Goal: Use online tool/utility: Utilize a website feature to perform a specific function

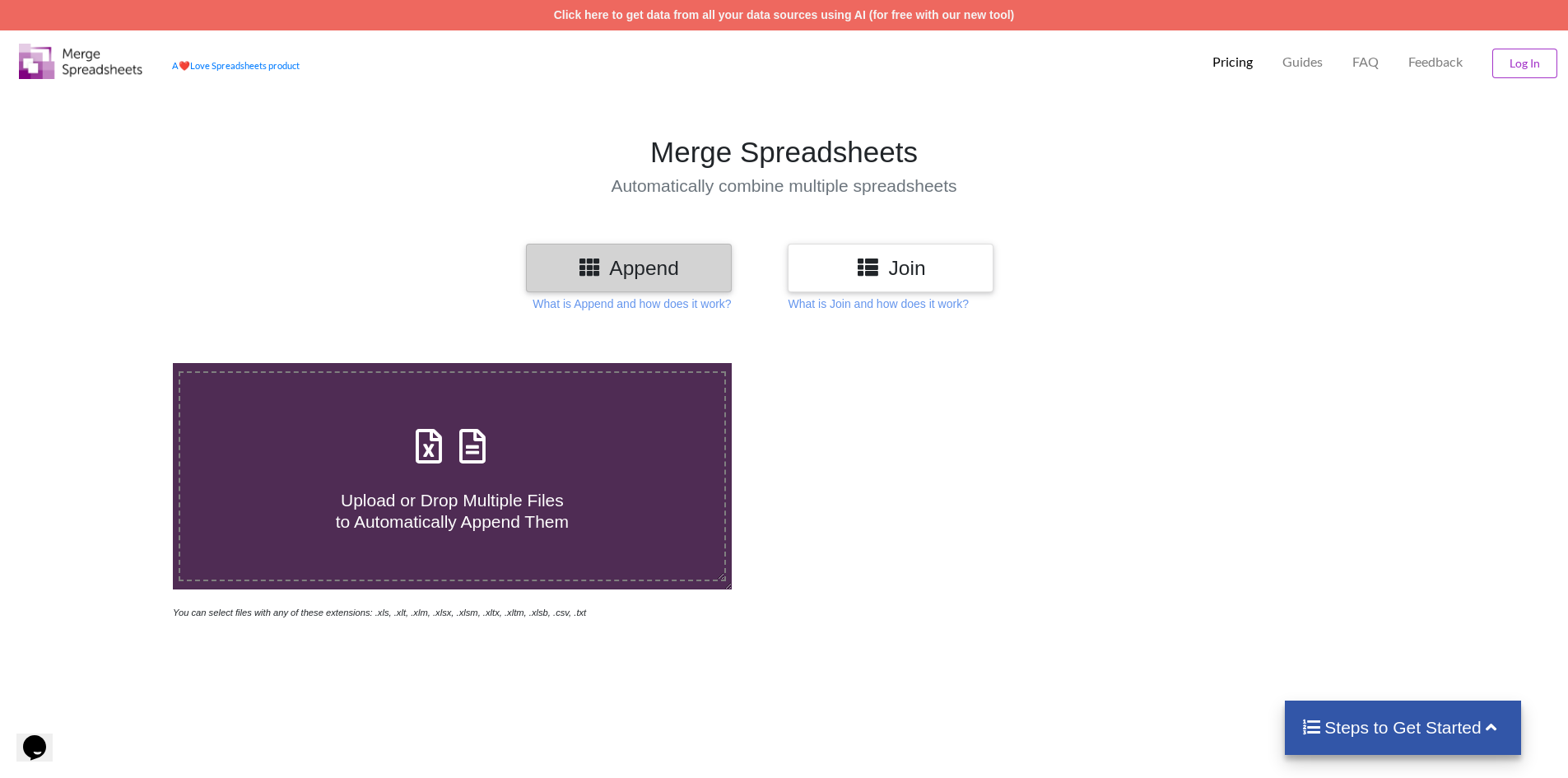
click at [463, 451] on icon at bounding box center [472, 438] width 42 height 35
click at [112, 364] on input "Upload or Drop Multiple Files to Automatically Append Them" at bounding box center [112, 364] width 0 height 0
type input "C:\fakepath\Untitled spreadsheet (2) (2).xlsx"
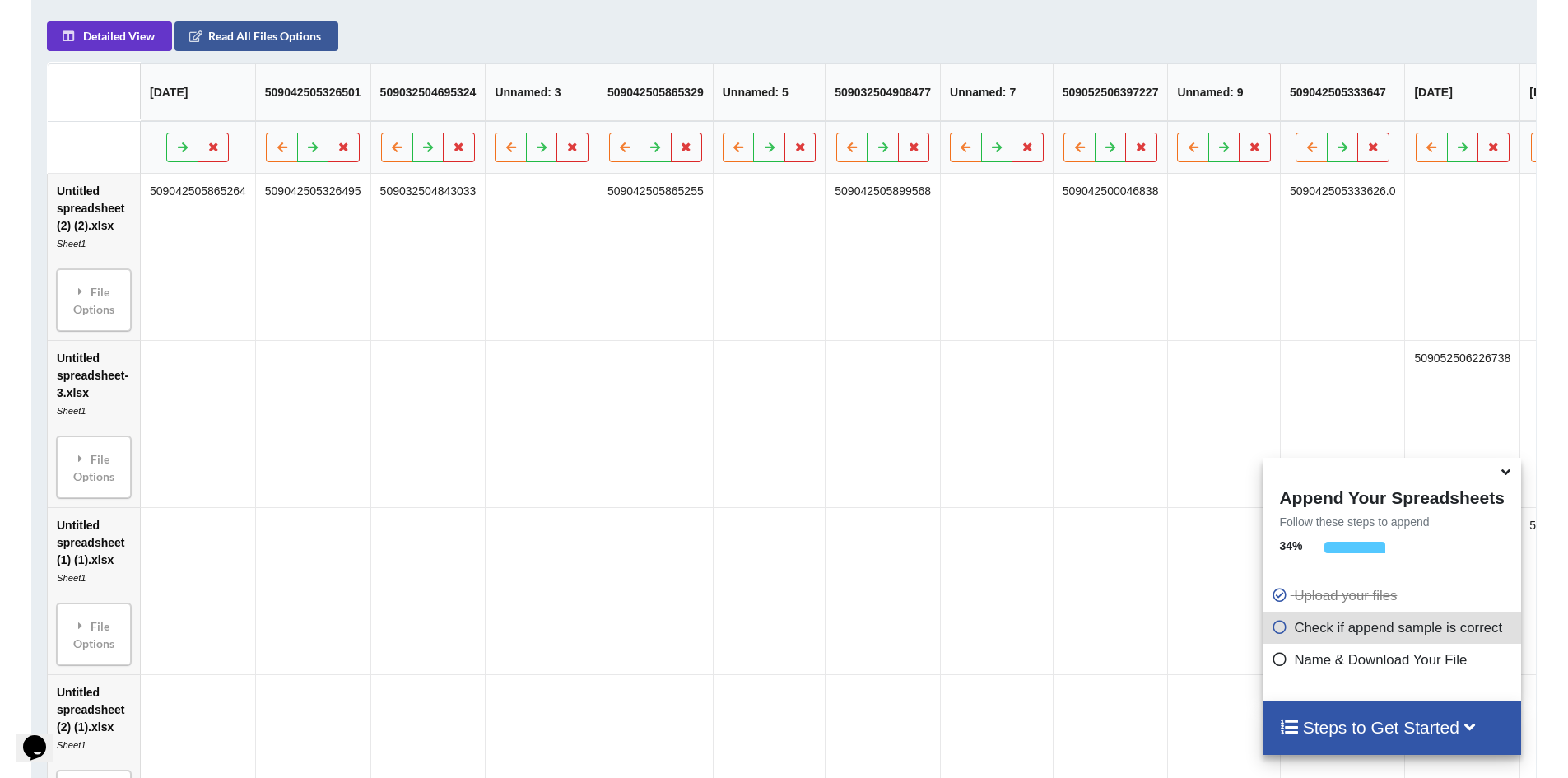
scroll to position [780, 0]
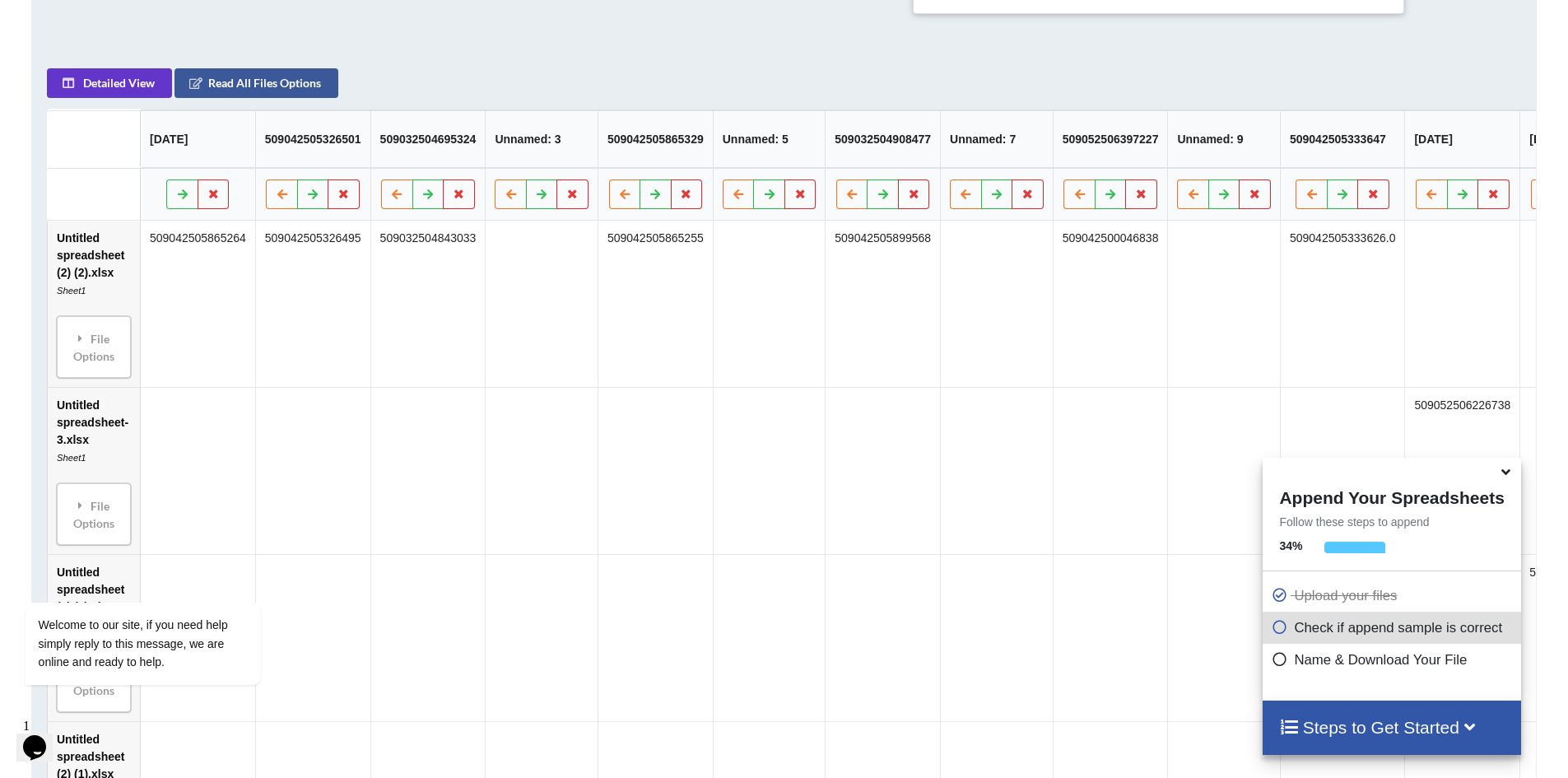
click at [1511, 473] on icon at bounding box center [1506, 469] width 17 height 14
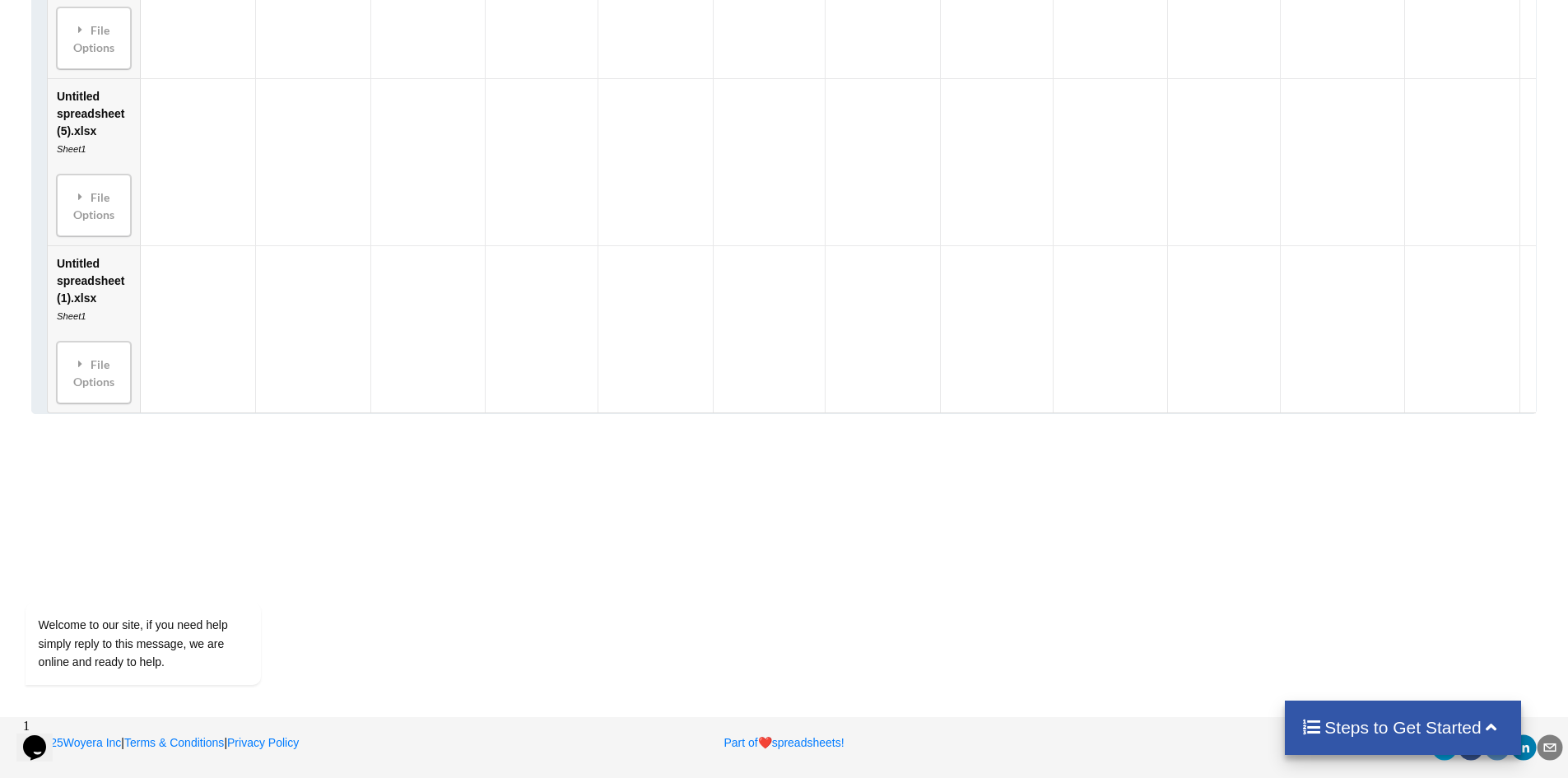
scroll to position [1933, 0]
click at [1371, 737] on h4 "Steps to Get Started" at bounding box center [1403, 727] width 203 height 20
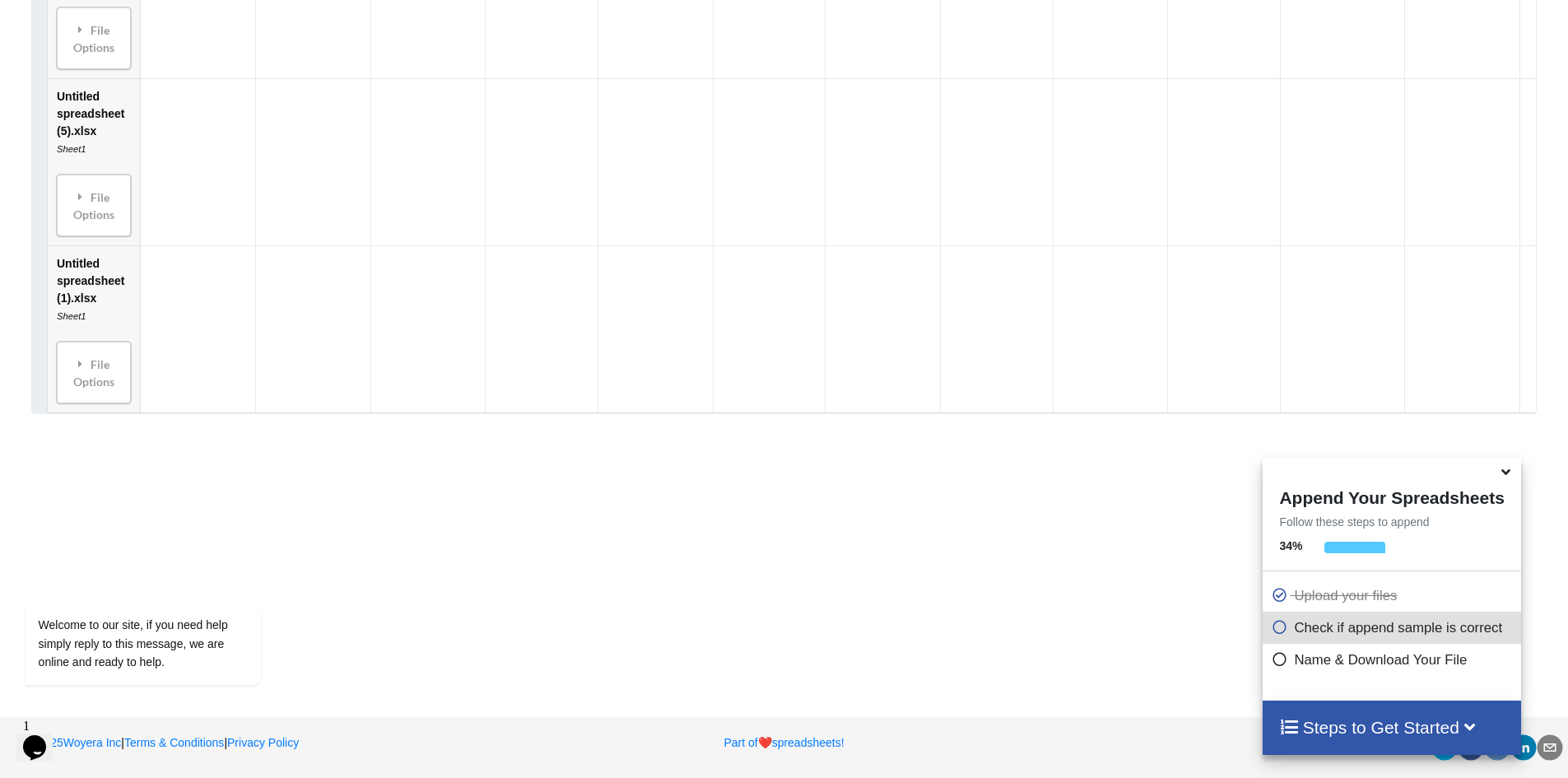
click at [1283, 668] on span at bounding box center [1282, 660] width 23 height 15
click at [1283, 670] on p "Name & Download Your File" at bounding box center [1393, 660] width 246 height 20
click at [1279, 668] on span at bounding box center [1282, 660] width 23 height 15
click at [1277, 659] on icon at bounding box center [1278, 657] width 16 height 14
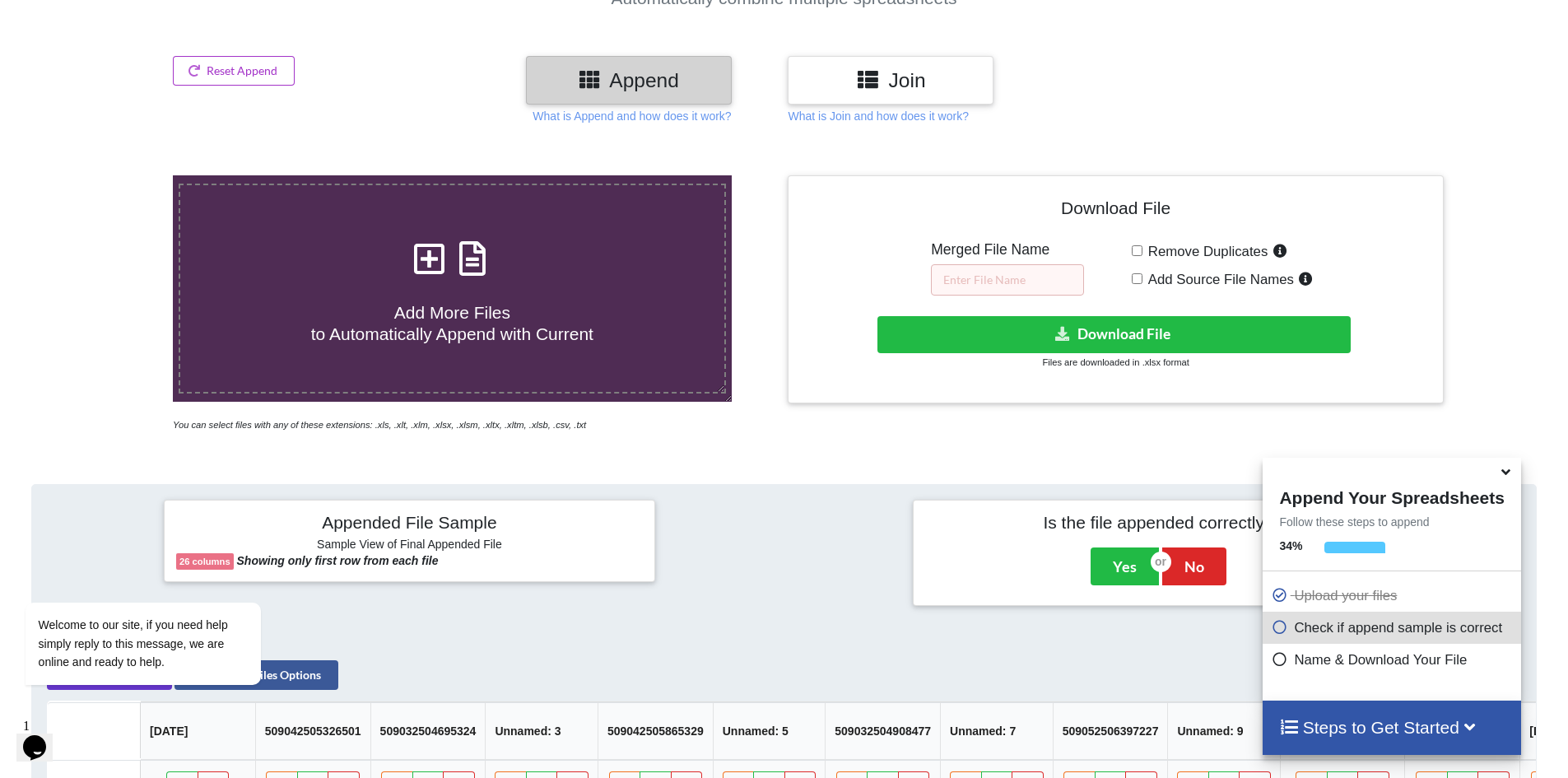
scroll to position [0, 0]
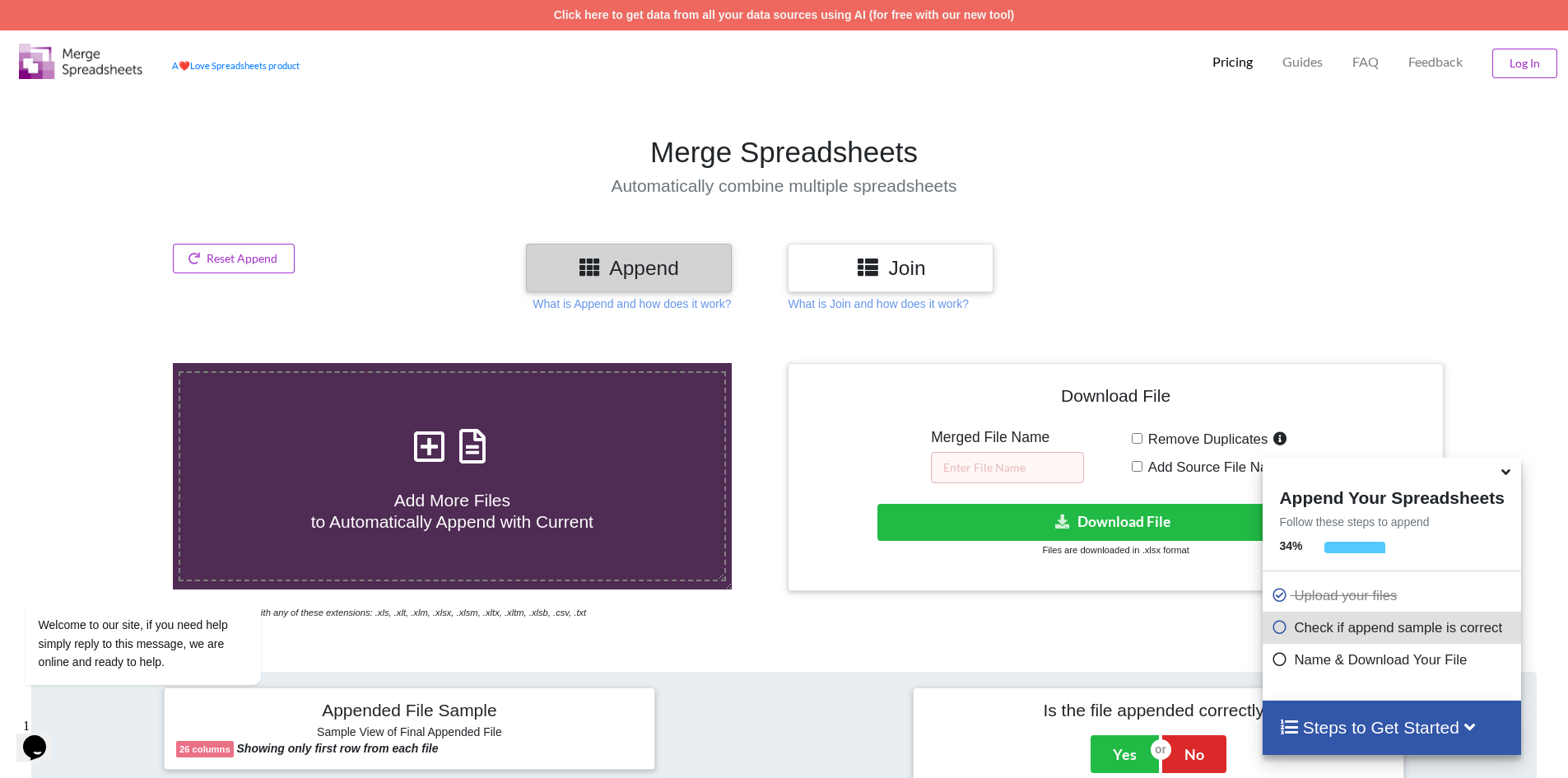
click at [446, 452] on icon at bounding box center [429, 438] width 42 height 35
click at [112, 364] on input "Add More Files to Automatically Append with Current" at bounding box center [112, 364] width 0 height 0
click at [432, 445] on icon at bounding box center [429, 438] width 42 height 35
click at [112, 364] on input "Add More Files to Automatically Append with Current" at bounding box center [112, 364] width 0 height 0
type input "C:\fakepath\KALS BEVERAGES (1) (1).xlsx"
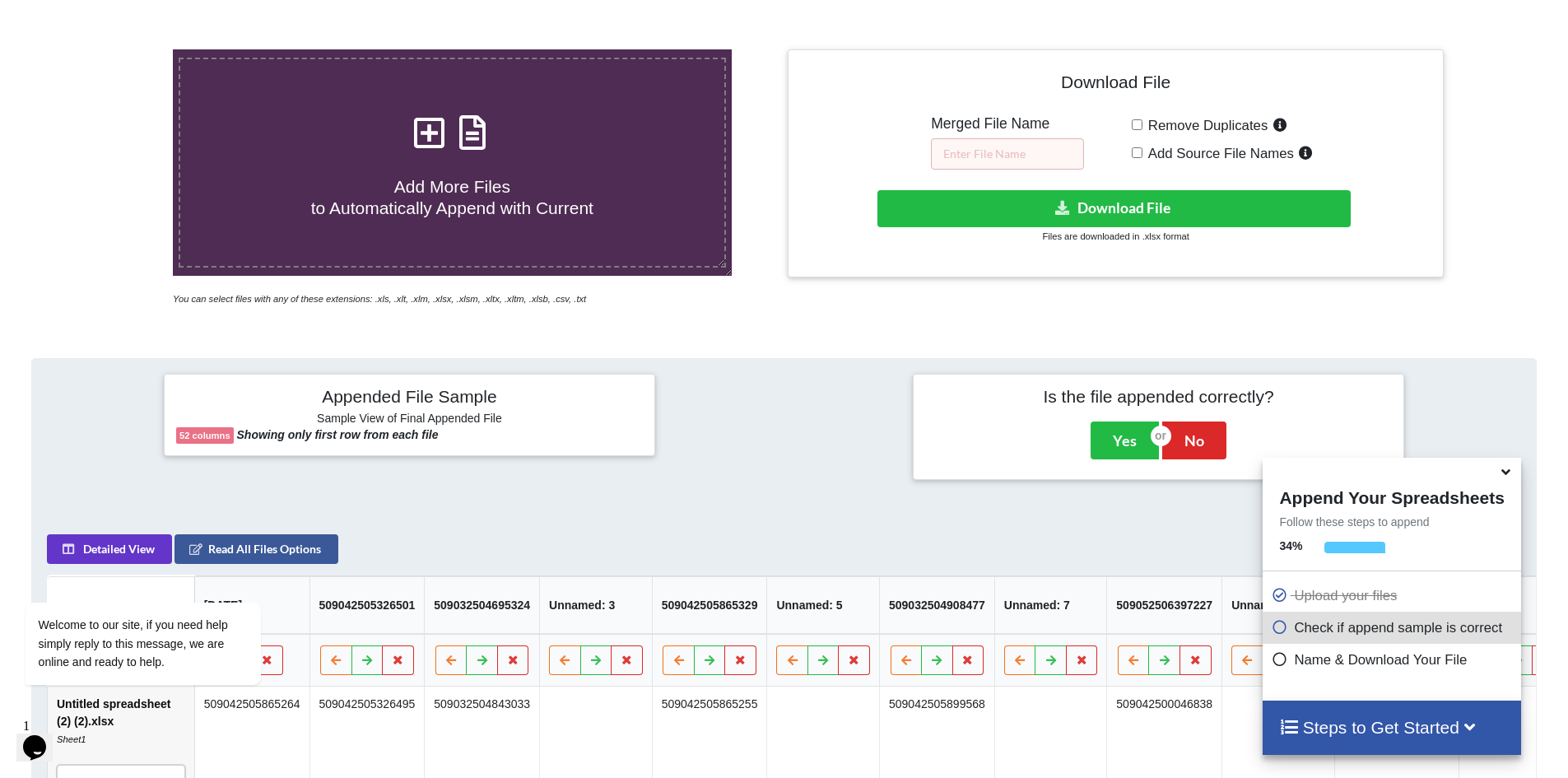
scroll to position [297, 0]
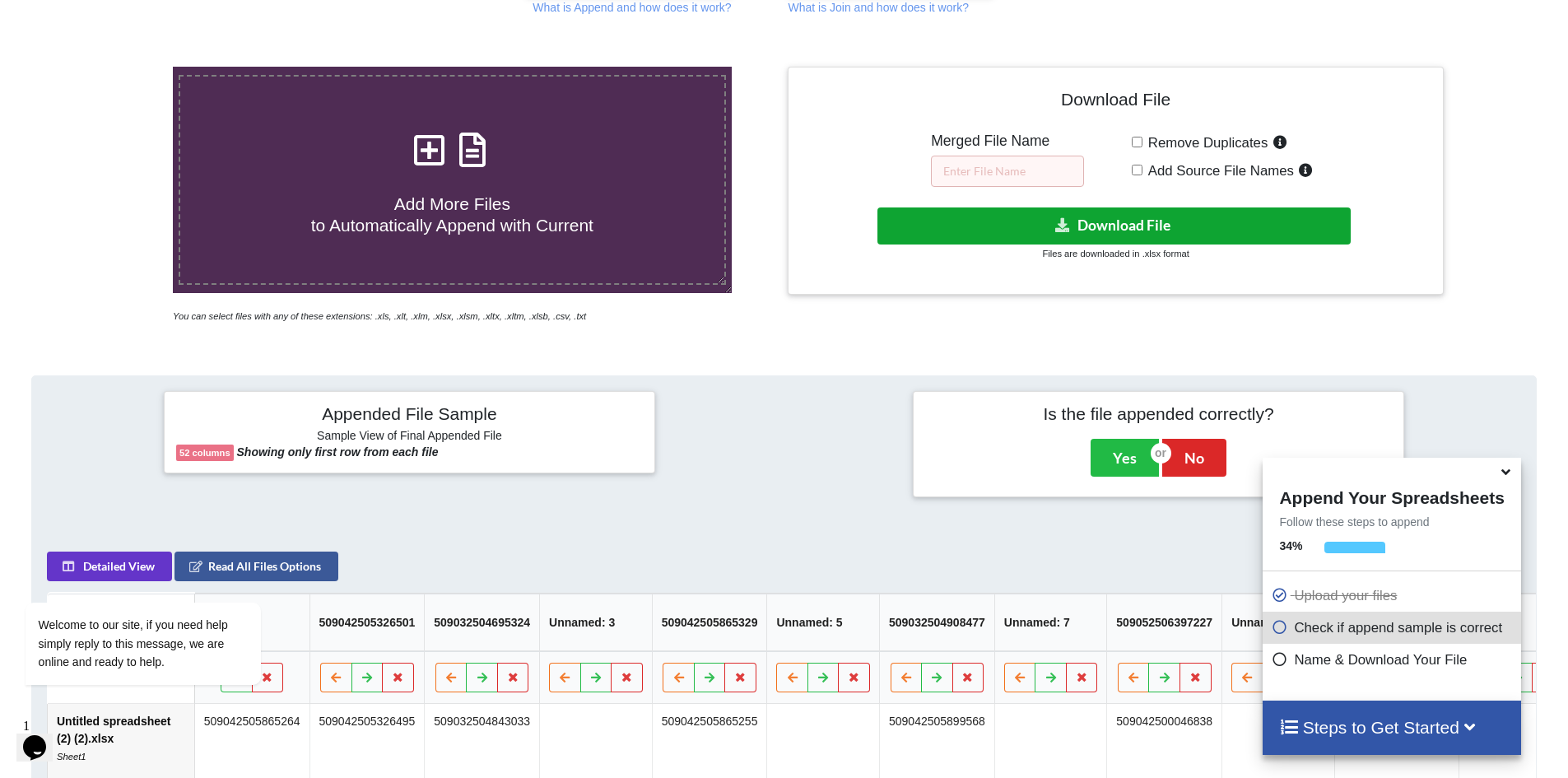
click at [1061, 230] on icon at bounding box center [1063, 225] width 17 height 13
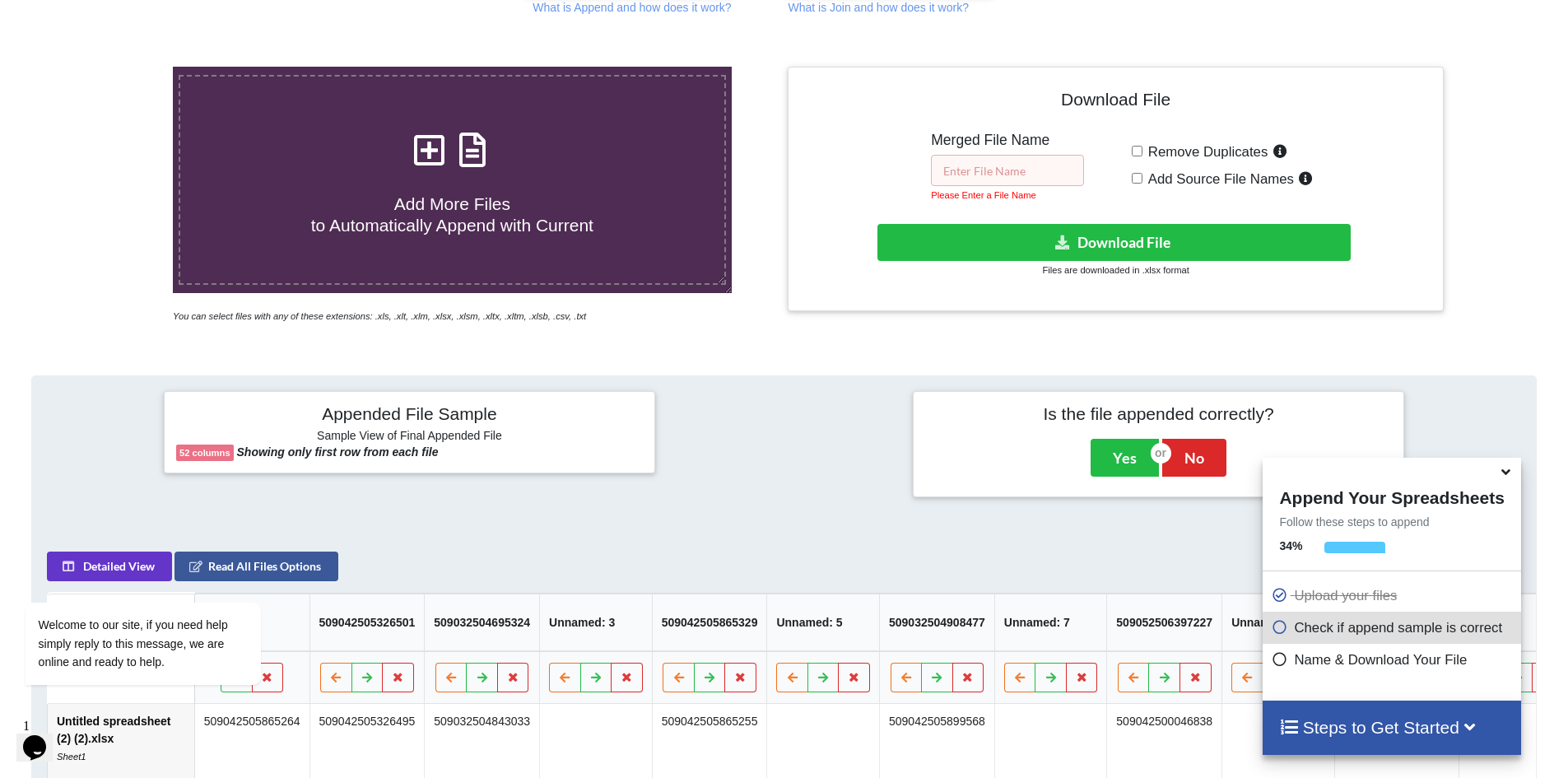
click at [1022, 167] on input "text" at bounding box center [1007, 170] width 153 height 31
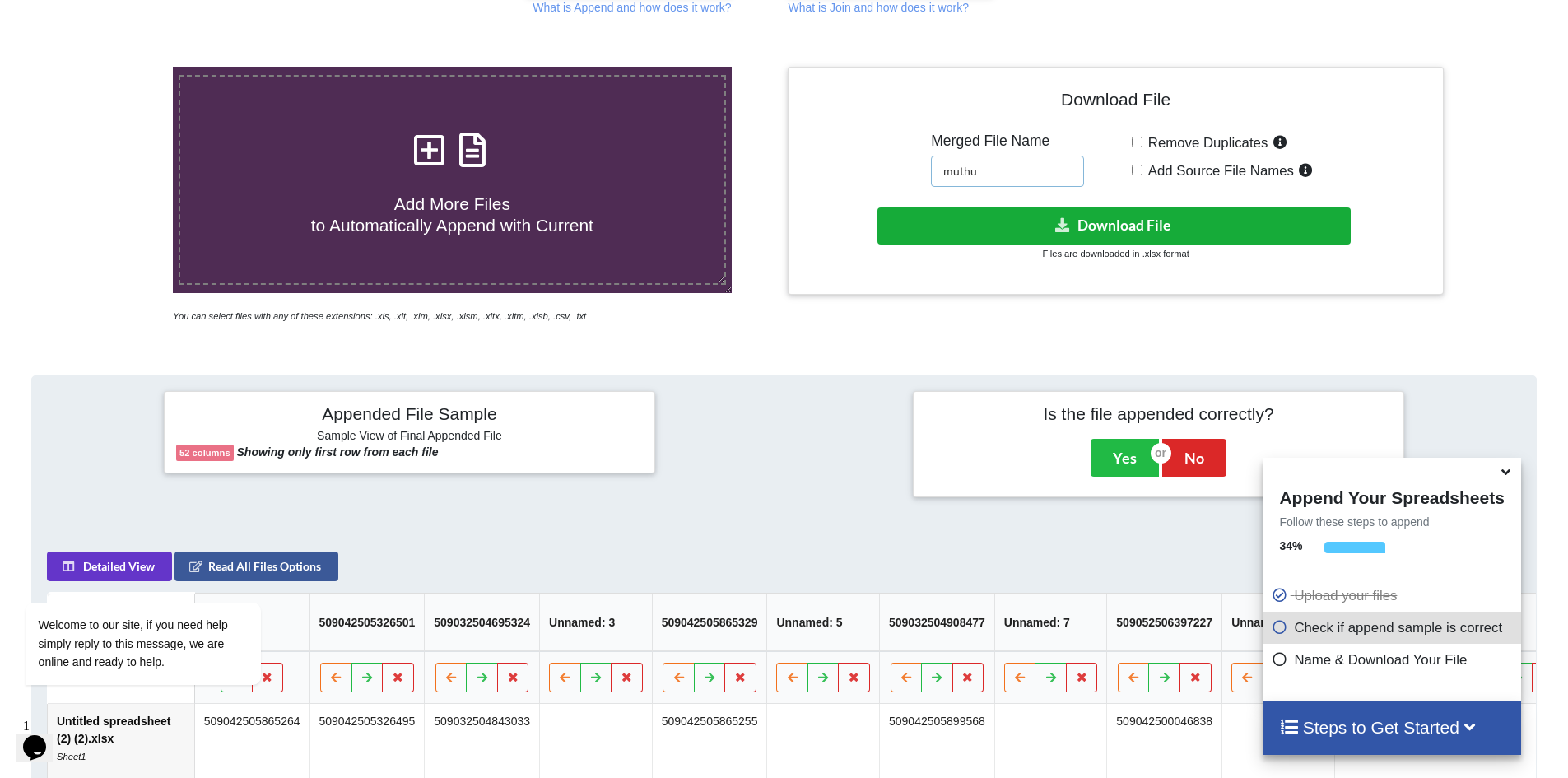
type input "muthu"
click at [1046, 231] on button "Download File" at bounding box center [1114, 226] width 474 height 37
